Goal: Find specific page/section: Find specific page/section

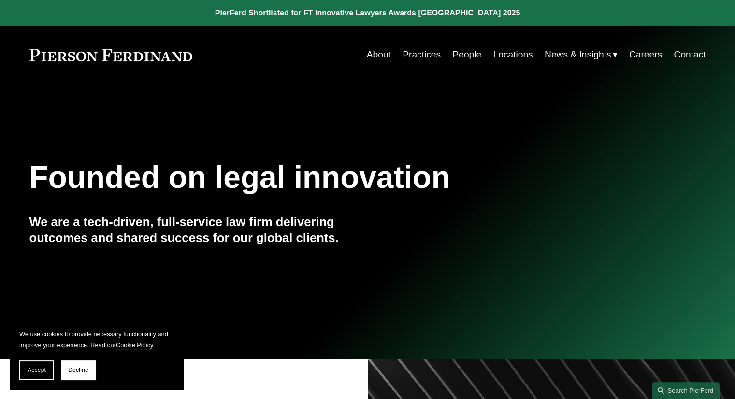
click at [458, 52] on link "People" at bounding box center [466, 54] width 29 height 18
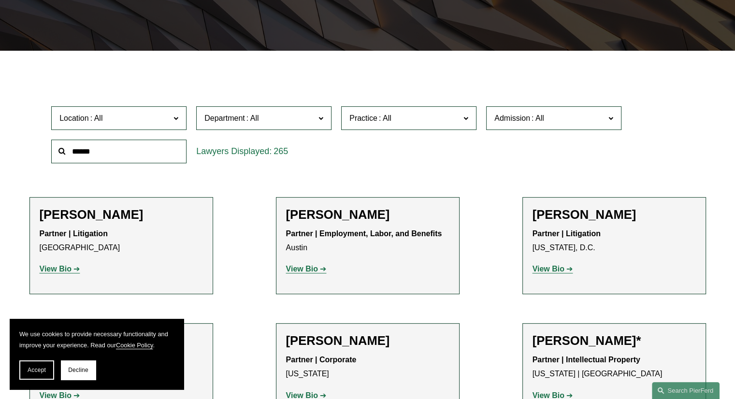
scroll to position [241, 0]
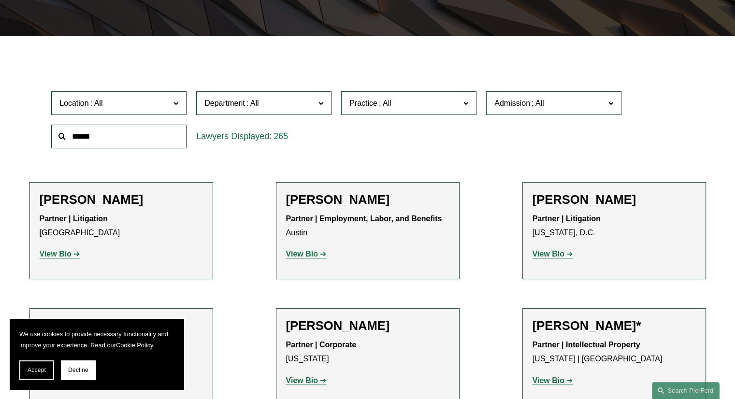
click at [124, 103] on span "Location" at bounding box center [114, 103] width 111 height 13
click at [0, 0] on link "New York" at bounding box center [0, 0] width 0 height 0
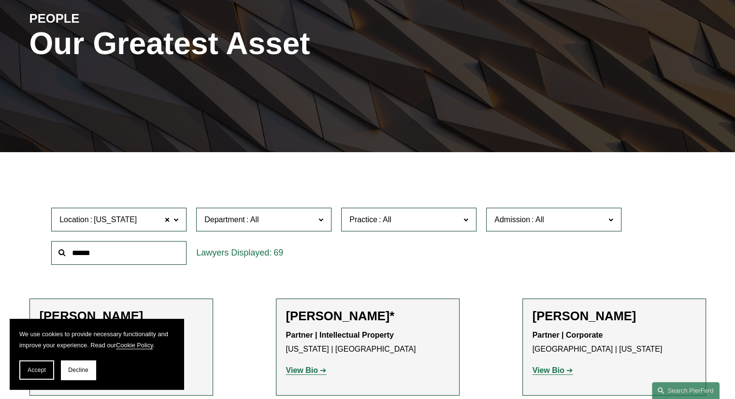
scroll to position [117, 0]
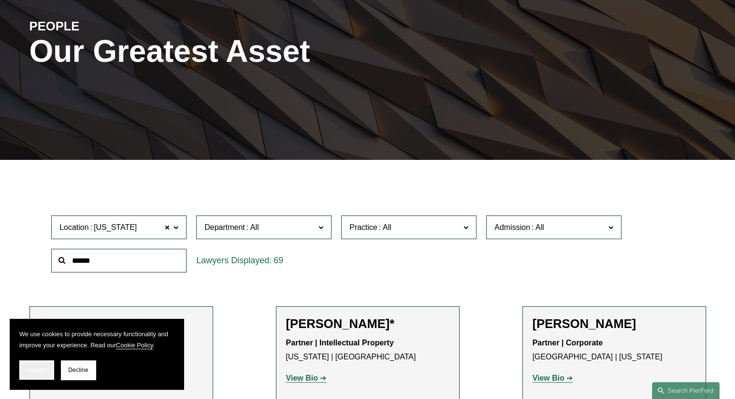
click at [28, 368] on span "Accept" at bounding box center [37, 370] width 18 height 7
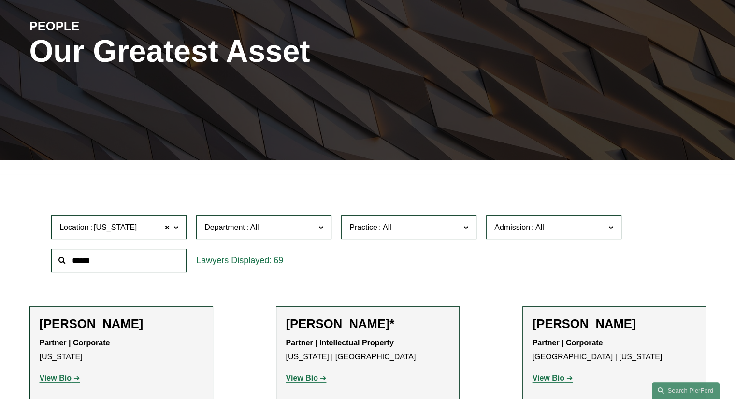
click at [506, 234] on label "Admission" at bounding box center [553, 227] width 135 height 24
click at [0, 0] on link "New York" at bounding box center [0, 0] width 0 height 0
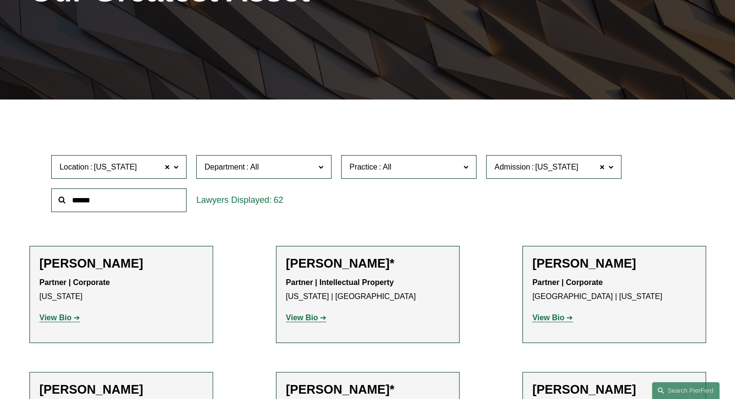
scroll to position [179, 0]
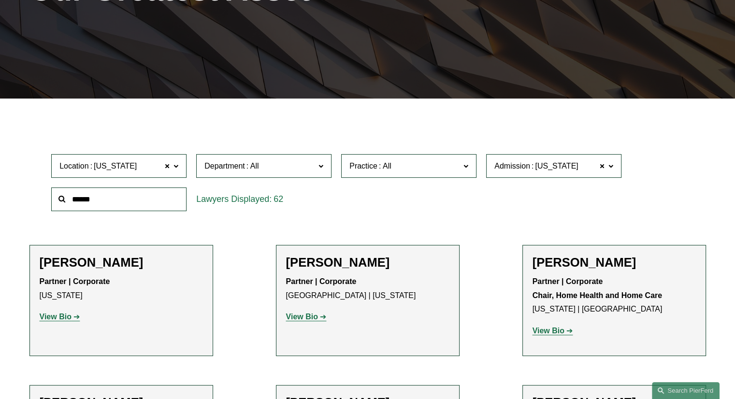
click at [389, 166] on span at bounding box center [384, 166] width 15 height 8
click at [0, 0] on link "Litigation and Risk Management" at bounding box center [0, 0] width 0 height 0
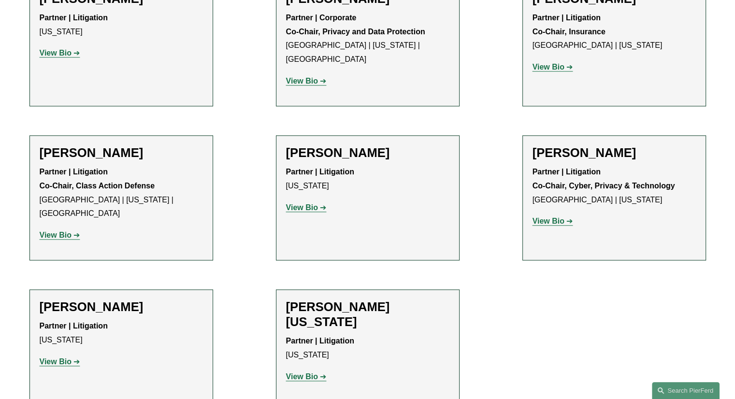
scroll to position [951, 0]
